Goal: Navigation & Orientation: Find specific page/section

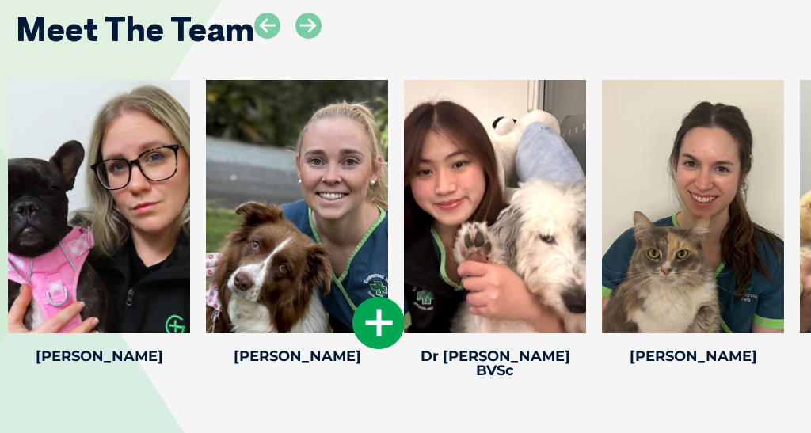
scroll to position [2685, 0]
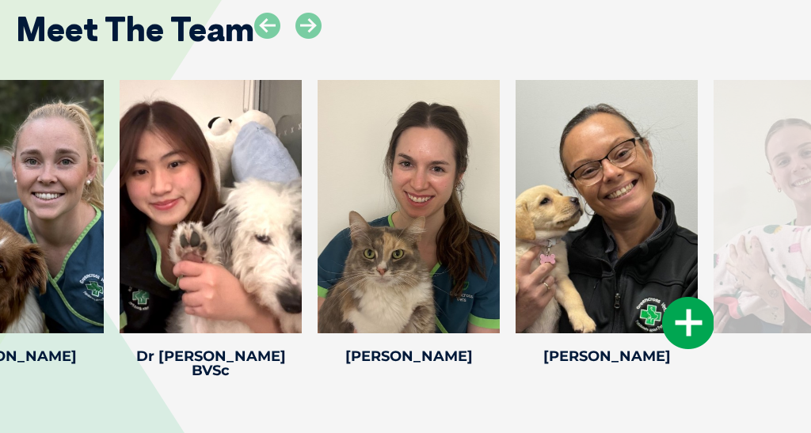
drag, startPoint x: 799, startPoint y: 178, endPoint x: 515, endPoint y: 147, distance: 285.9
click at [515, 147] on div "Donna P Donna P Head Nurse With over 30 years of experience in the veterinary i…" at bounding box center [606, 225] width 198 height 291
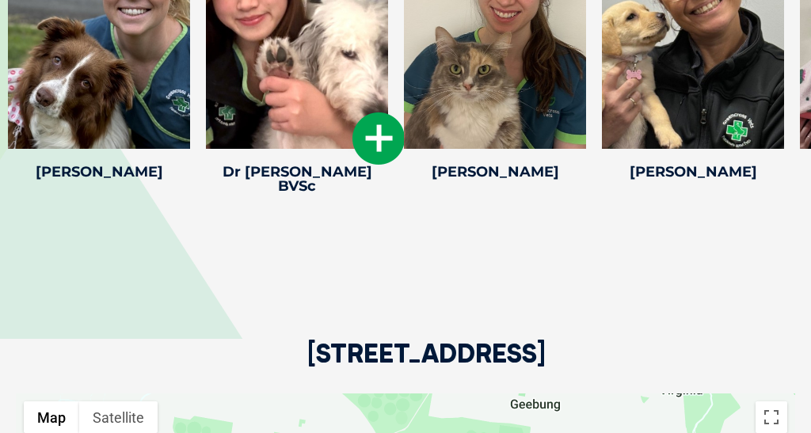
scroll to position [2819, 0]
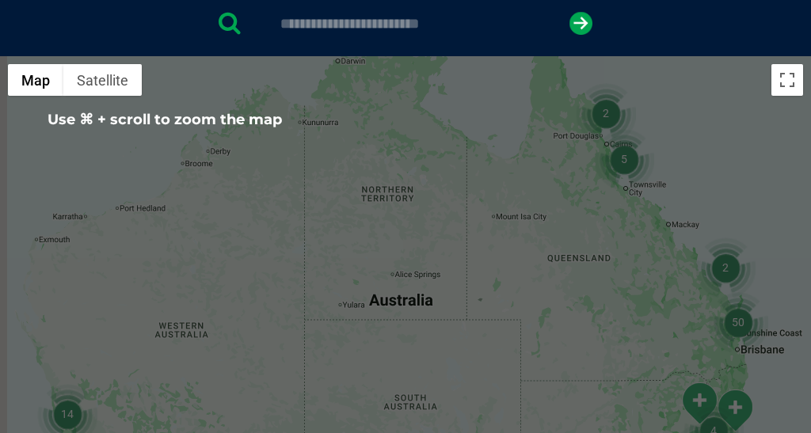
scroll to position [250, 0]
